Goal: Task Accomplishment & Management: Use online tool/utility

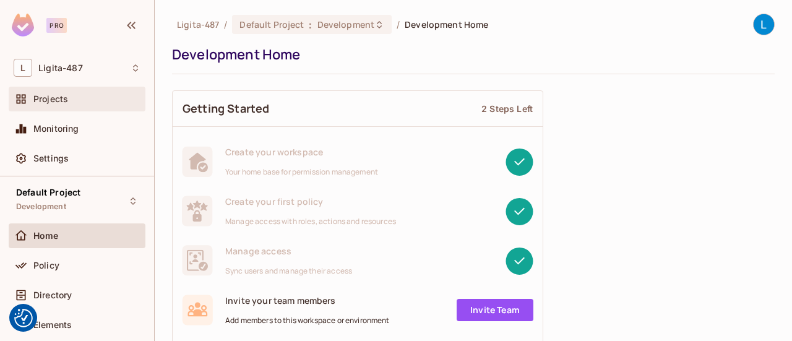
click at [68, 99] on div "Projects" at bounding box center [86, 99] width 107 height 10
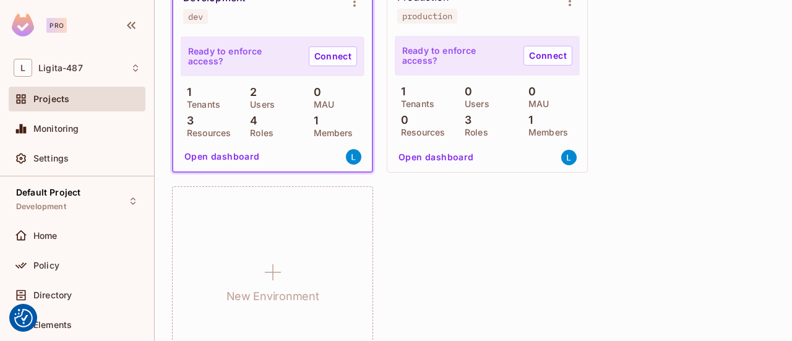
scroll to position [62, 0]
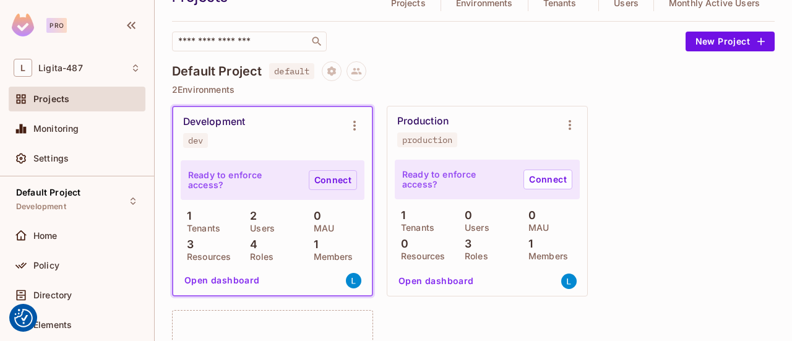
click at [322, 181] on link "Connect" at bounding box center [333, 180] width 48 height 20
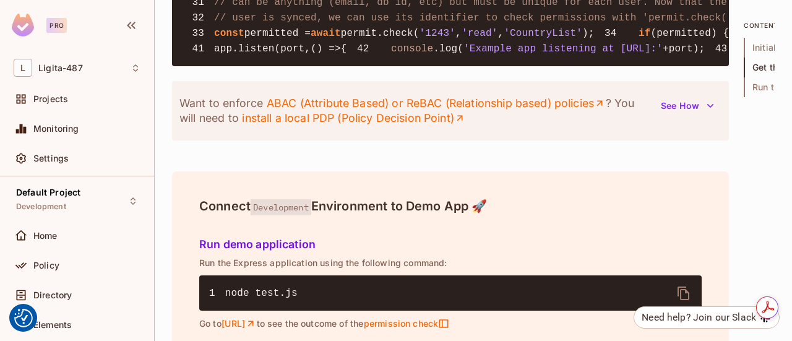
click at [46, 311] on div "Directory" at bounding box center [77, 298] width 137 height 30
click at [53, 317] on div "Elements" at bounding box center [77, 324] width 127 height 15
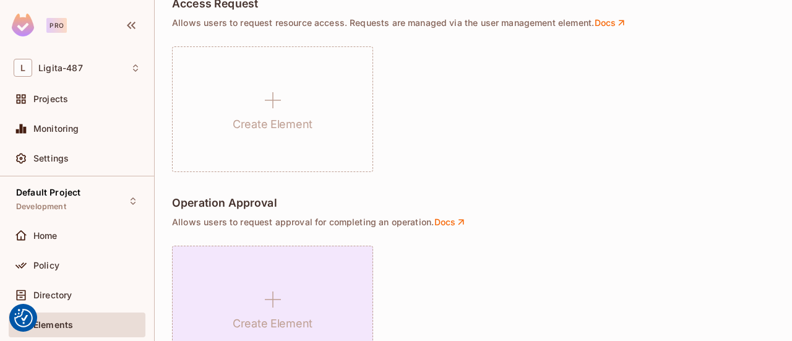
scroll to position [727, 0]
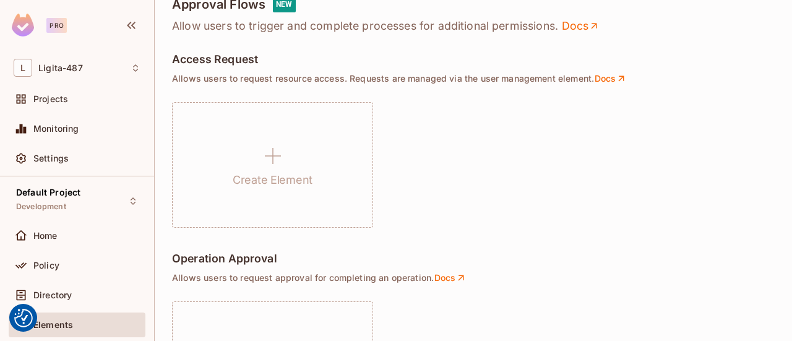
click at [233, 54] on h5 "Access Request" at bounding box center [215, 59] width 86 height 12
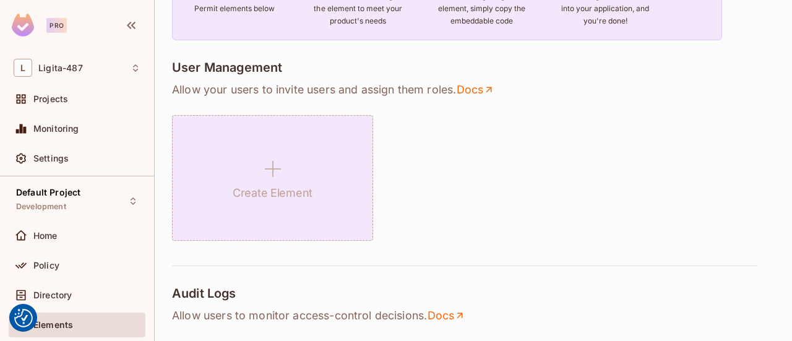
scroll to position [294, 0]
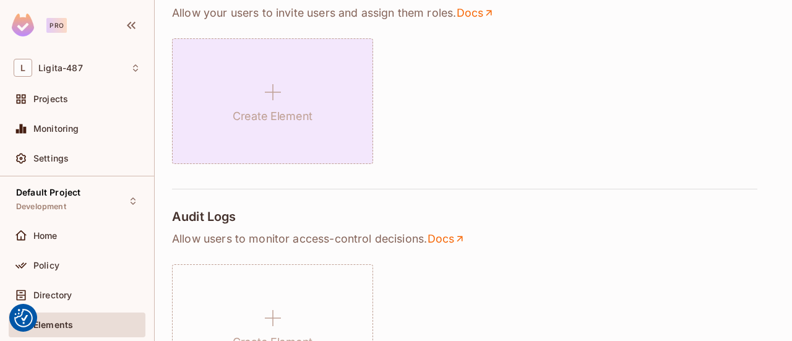
click at [277, 107] on h1 "Create Element" at bounding box center [273, 116] width 80 height 19
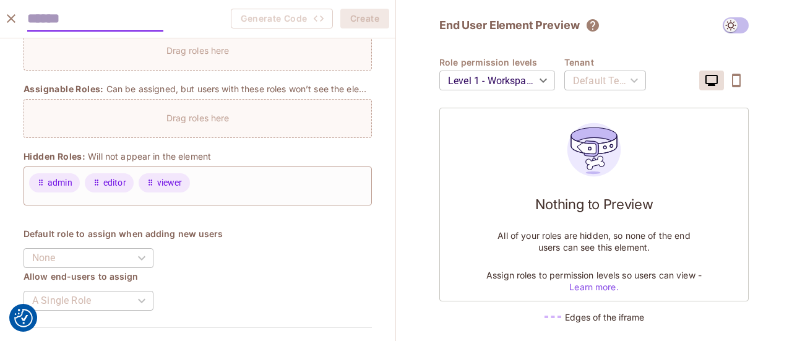
scroll to position [324, 0]
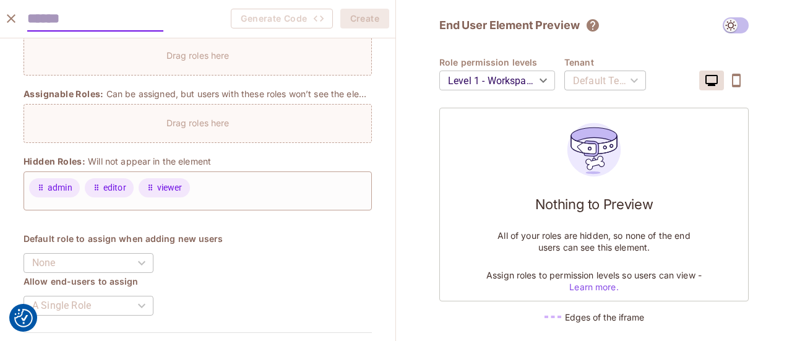
click at [737, 84] on icon "button" at bounding box center [736, 80] width 15 height 15
click at [712, 80] on icon "button" at bounding box center [711, 80] width 15 height 15
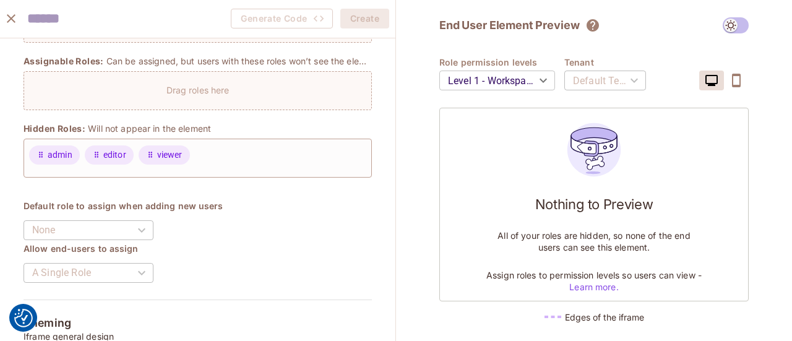
scroll to position [433, 0]
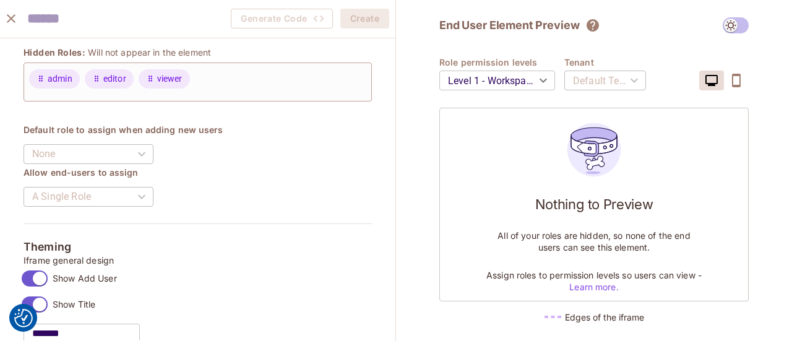
click at [153, 156] on div "None" at bounding box center [89, 154] width 130 height 35
click at [219, 175] on h4 "Allow end-users to assign" at bounding box center [198, 172] width 348 height 12
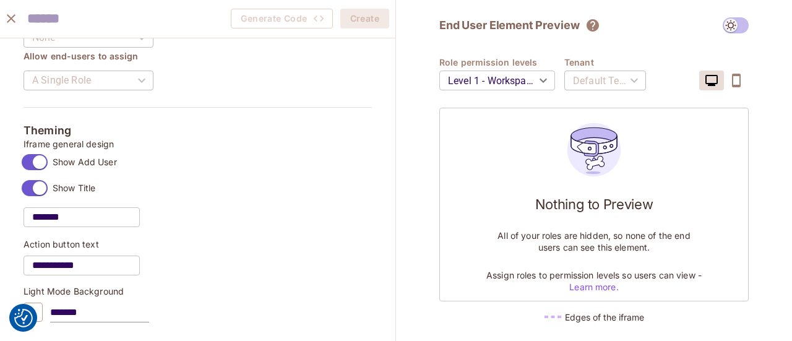
scroll to position [557, 0]
